Goal: Task Accomplishment & Management: Use online tool/utility

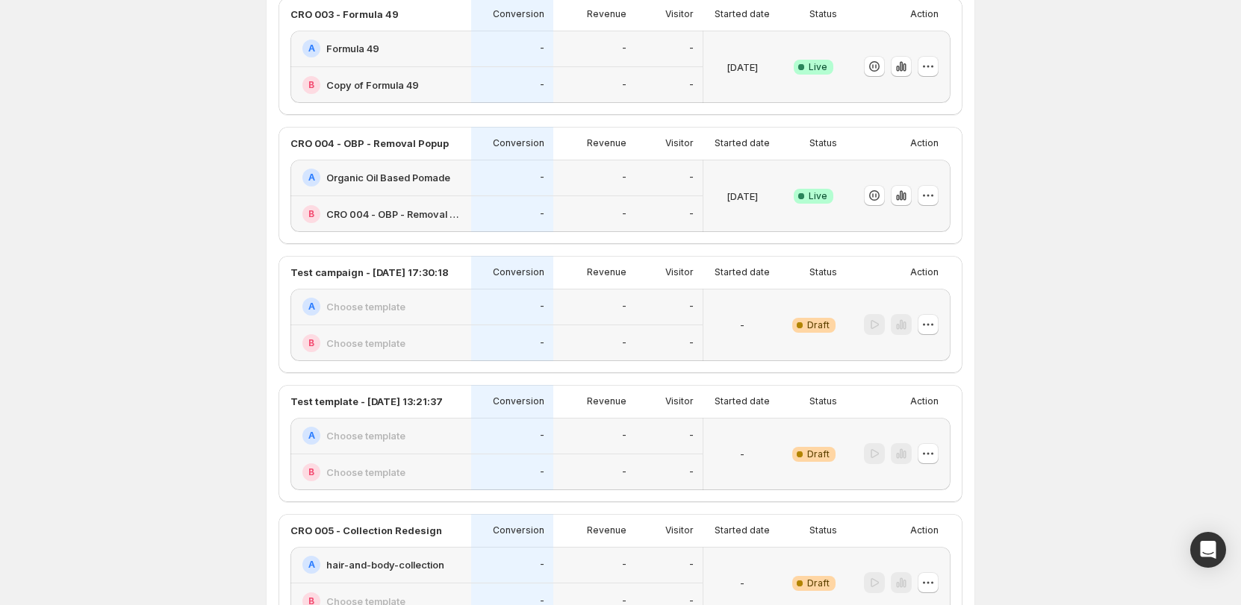
scroll to position [149, 0]
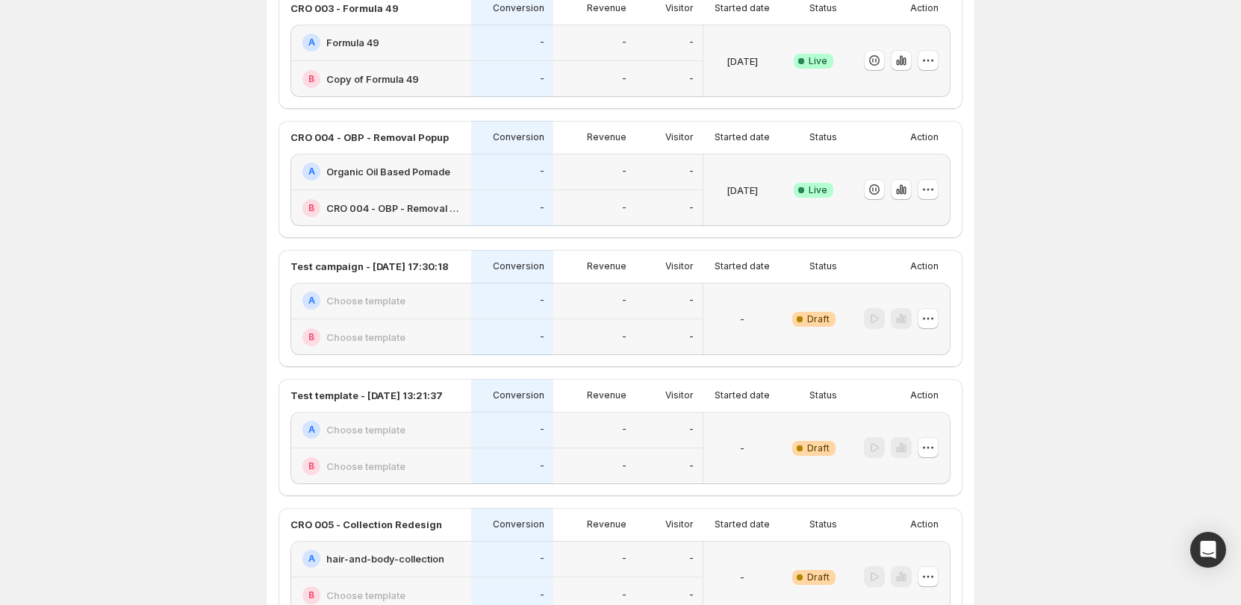
click at [607, 199] on div "-" at bounding box center [594, 208] width 64 height 19
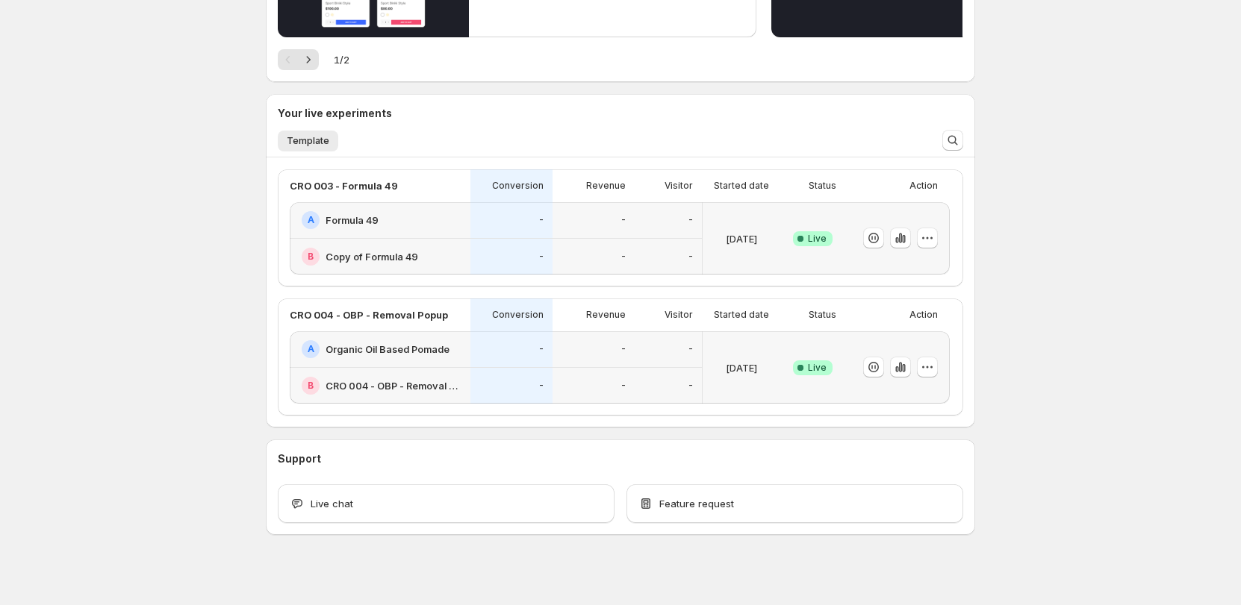
scroll to position [257, 0]
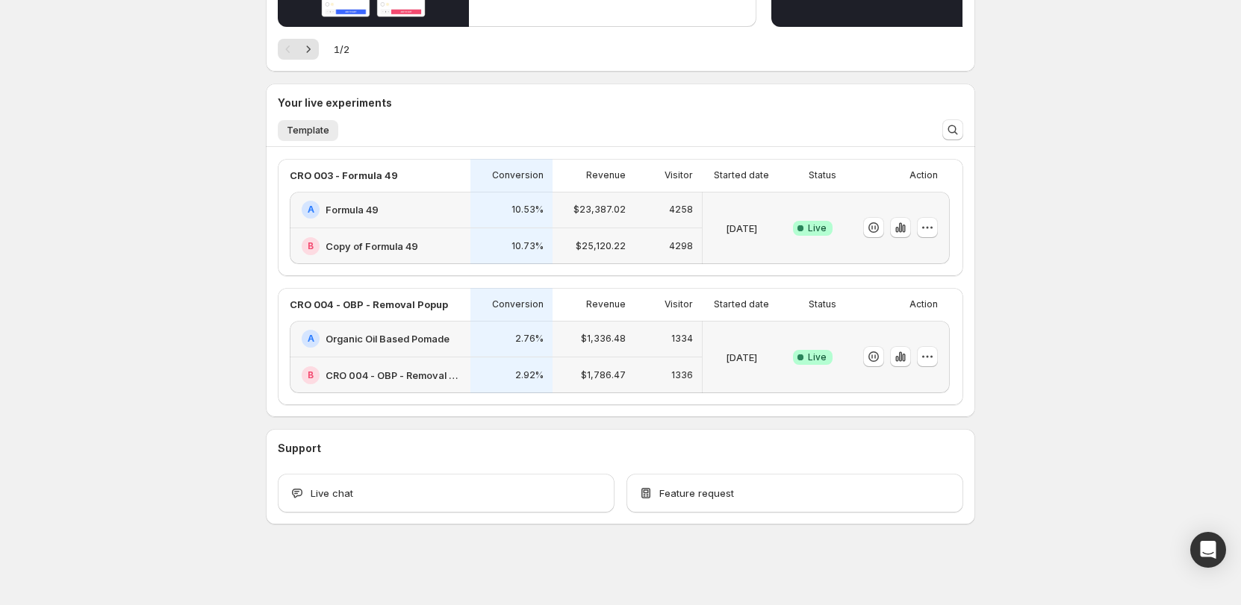
click at [441, 231] on div "B Copy of Formula 49" at bounding box center [380, 246] width 181 height 36
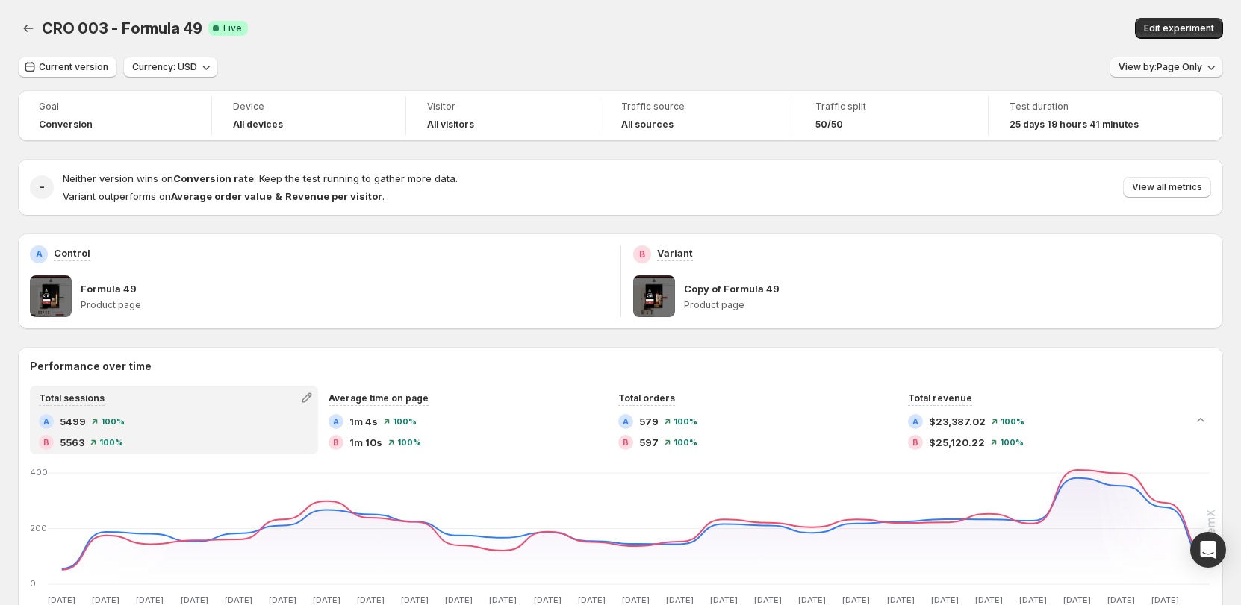
click at [1188, 63] on span "View by: Page Only" at bounding box center [1160, 67] width 84 height 12
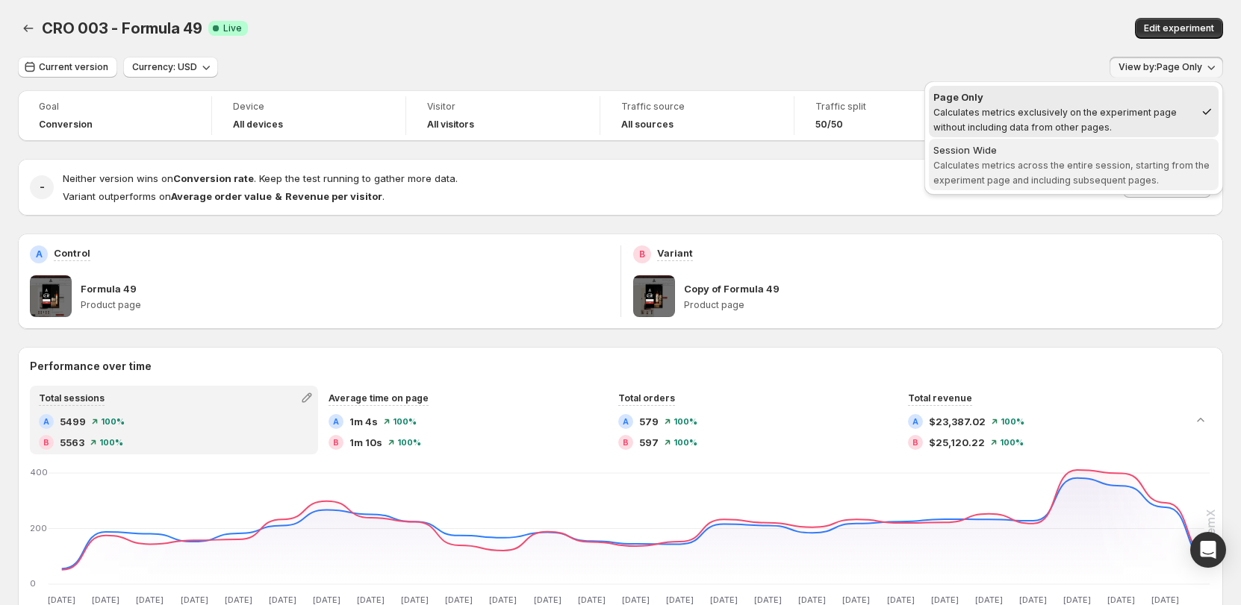
click at [980, 172] on span "Session Wide Calculates metrics across the entire session, starting from the ex…" at bounding box center [1073, 165] width 281 height 45
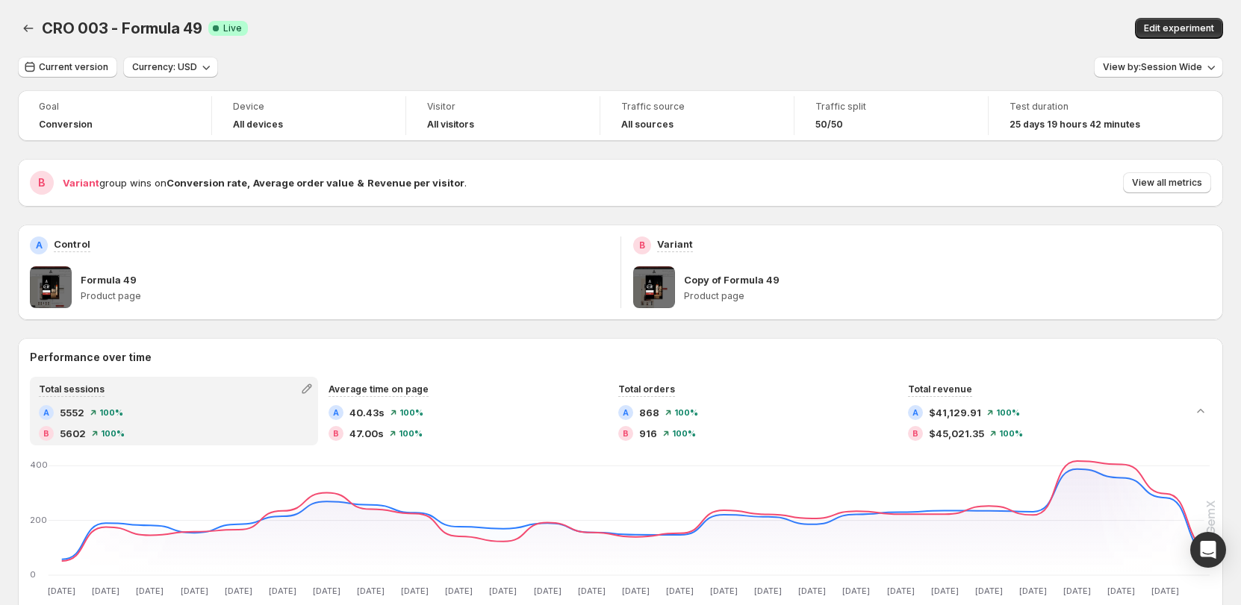
click at [1179, 64] on span "View by: Session Wide" at bounding box center [1152, 67] width 99 height 12
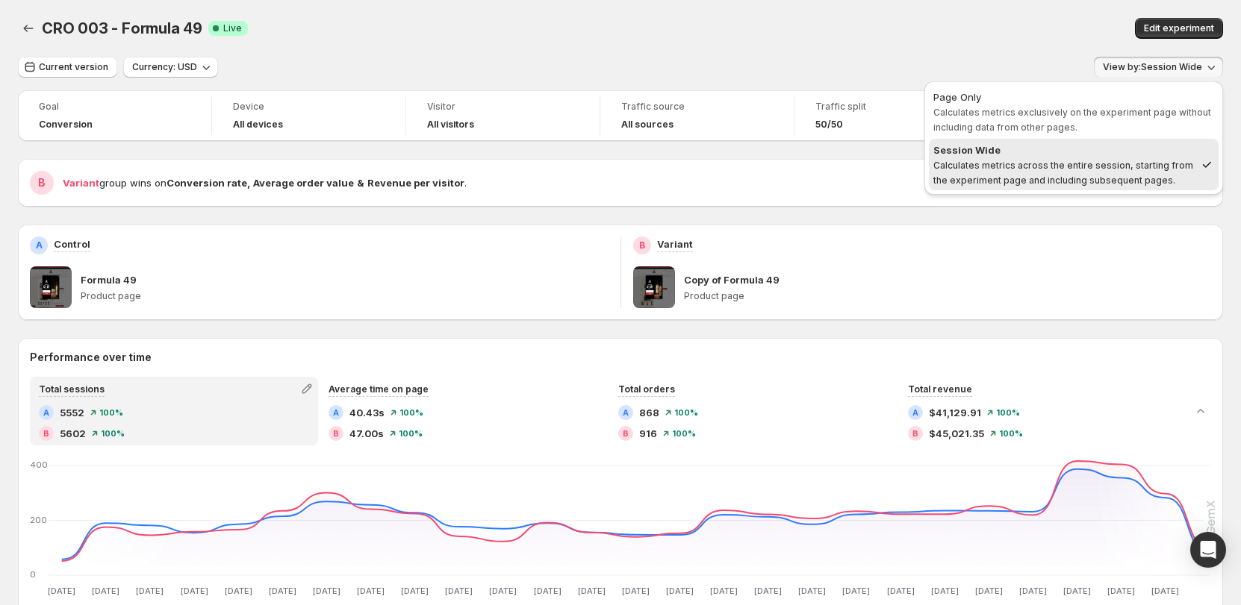
click at [941, 69] on div "Current version Currency: USD View by: Session Wide" at bounding box center [620, 68] width 1205 height 22
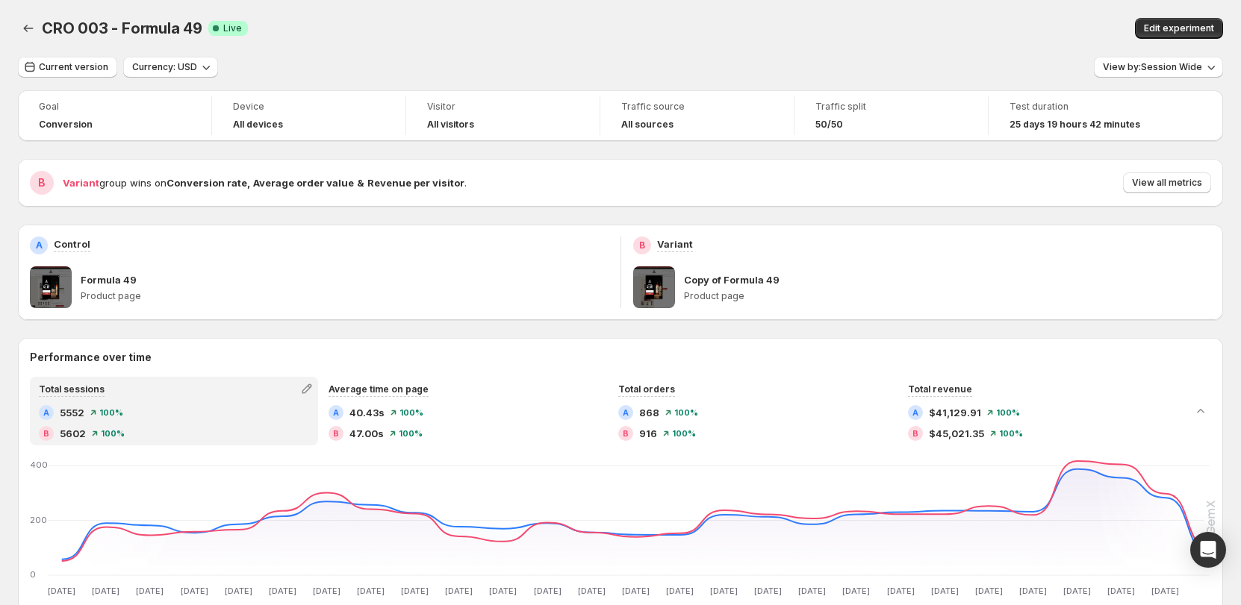
click at [918, 69] on div "Current version Currency: USD View by: Session Wide" at bounding box center [620, 68] width 1205 height 22
click at [1178, 66] on span "View by: Session Wide" at bounding box center [1152, 67] width 99 height 12
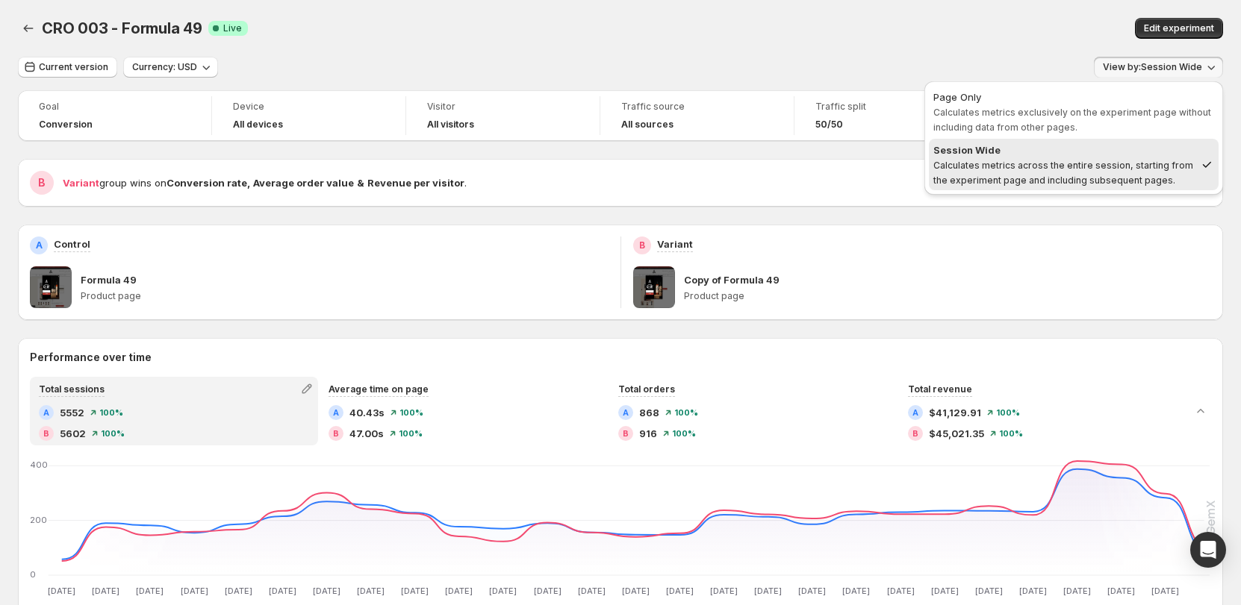
click at [1178, 66] on span "View by: Session Wide" at bounding box center [1152, 67] width 99 height 12
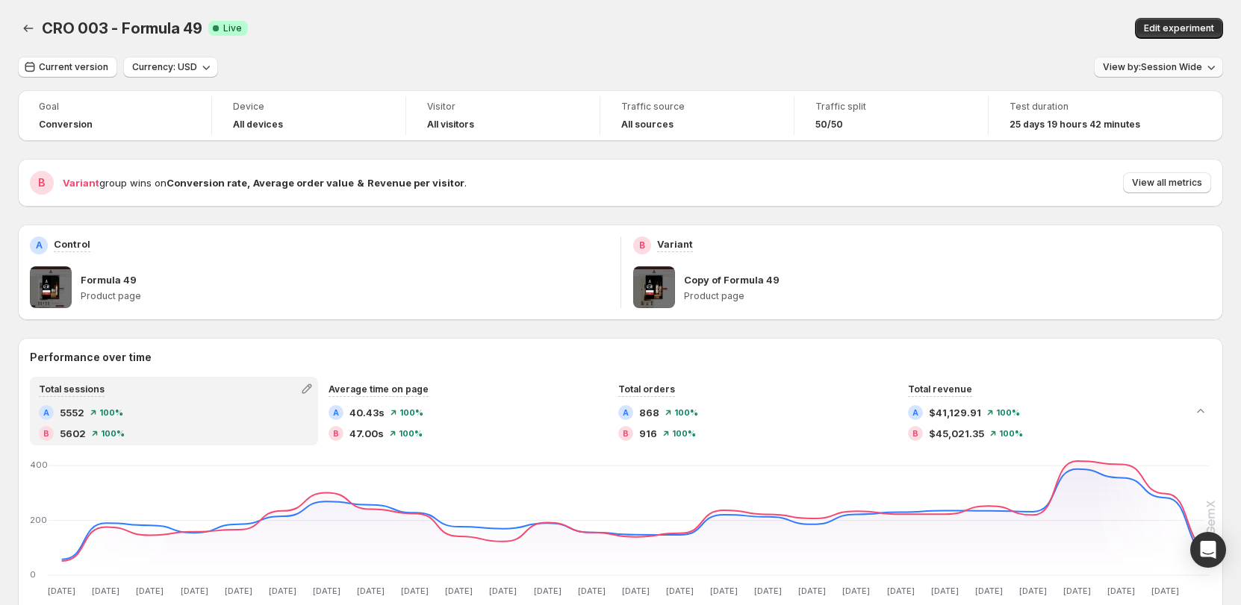
click at [1148, 66] on span "View by: Session Wide" at bounding box center [1152, 67] width 99 height 12
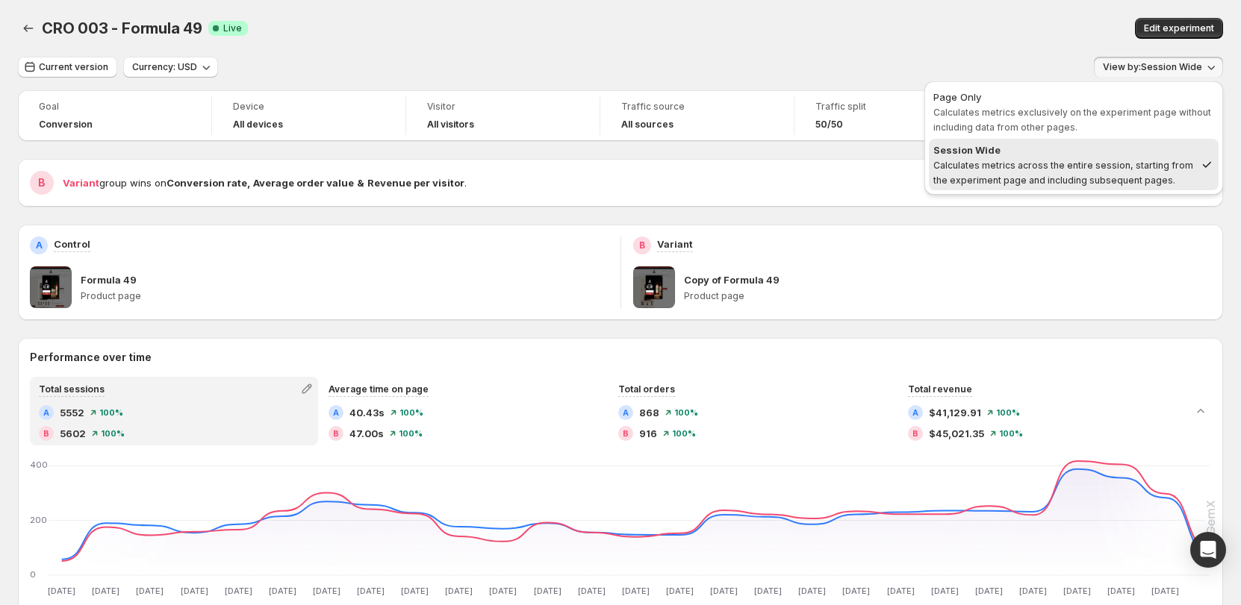
click at [1146, 66] on span "View by: Session Wide" at bounding box center [1152, 67] width 99 height 12
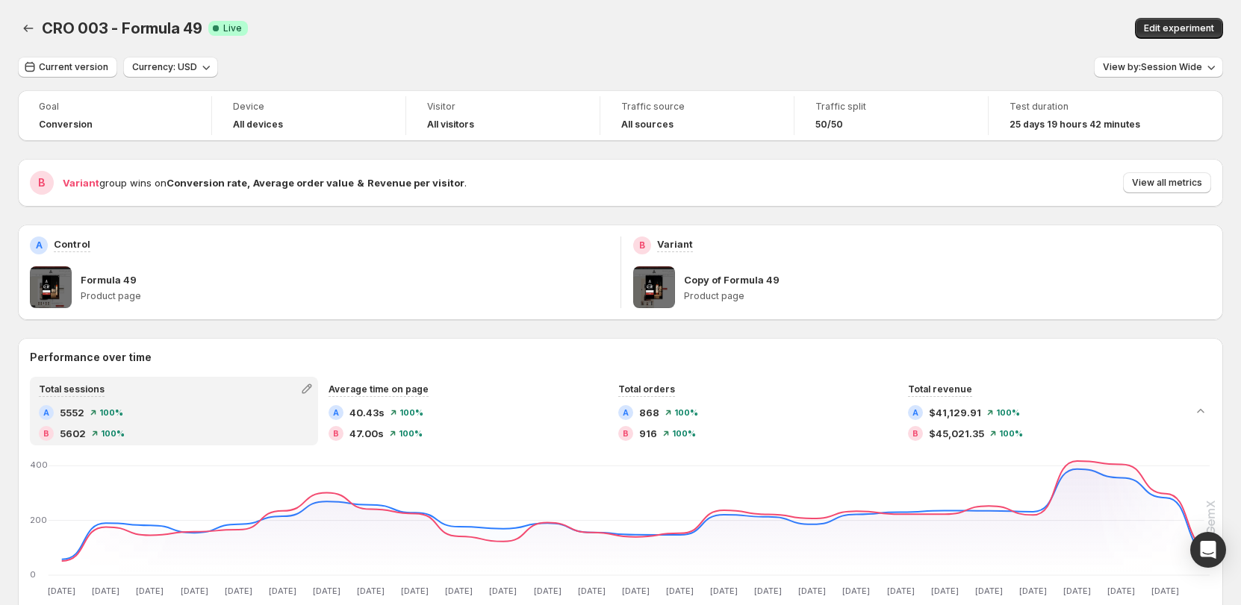
click at [1083, 116] on div "Test duration" at bounding box center [1085, 108] width 152 height 18
click at [1180, 187] on span "View all metrics" at bounding box center [1167, 183] width 70 height 12
